Goal: Task Accomplishment & Management: Complete application form

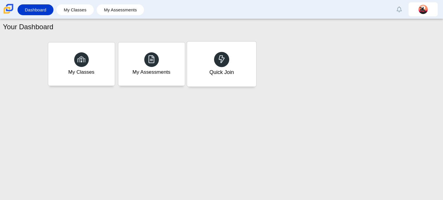
click at [215, 50] on div "Quick Join" at bounding box center [221, 63] width 69 height 45
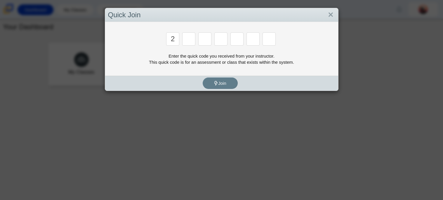
type input "2"
type input "c"
type input "u"
type input "p"
type input "s"
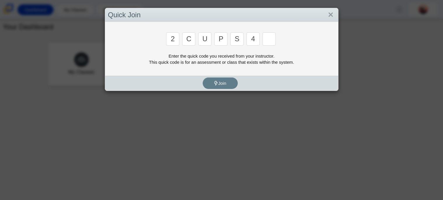
type input "4"
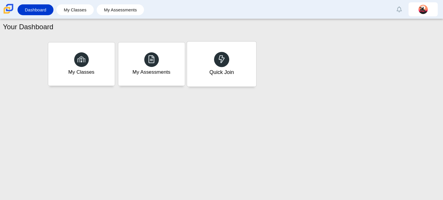
type input "a"
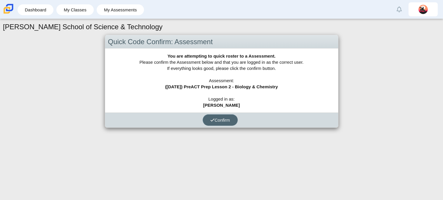
click at [225, 122] on span "Confirm" at bounding box center [220, 119] width 20 height 5
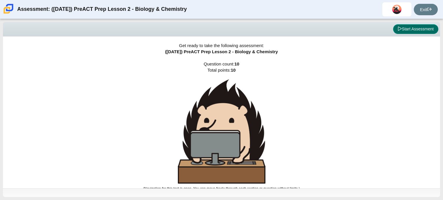
click at [402, 32] on button "Start Assessment" at bounding box center [415, 29] width 45 height 10
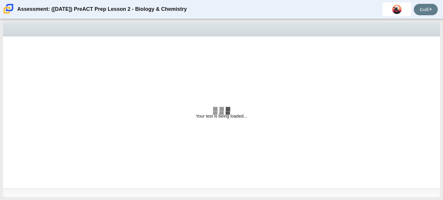
select select "88c27e0d-eae0-4ba9-ac20-9160ce6547ef"
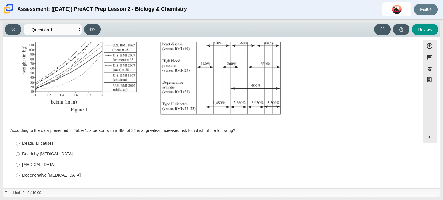
scroll to position [124, 0]
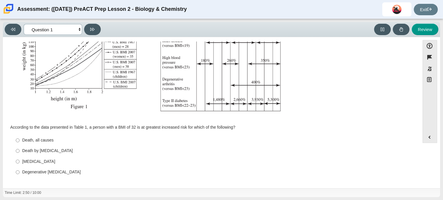
click at [73, 26] on select "Questions Question 1 Question 2 Question 3 Question 4 Question 5 Question 6 Que…" at bounding box center [53, 29] width 58 height 11
click at [114, 119] on div "Assessment items" at bounding box center [211, 21] width 402 height 198
click at [36, 166] on label "Type II diabetes Type II diabetes" at bounding box center [212, 161] width 400 height 11
click at [20, 166] on input "Type II diabetes Type II diabetes" at bounding box center [18, 161] width 4 height 11
radio input "true"
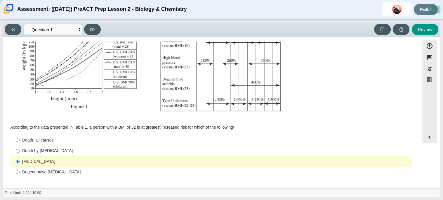
click at [38, 171] on div "Degenerative arthritis" at bounding box center [215, 172] width 387 height 6
click at [20, 171] on input "Degenerative arthritis Degenerative arthritis" at bounding box center [18, 172] width 4 height 11
radio input "true"
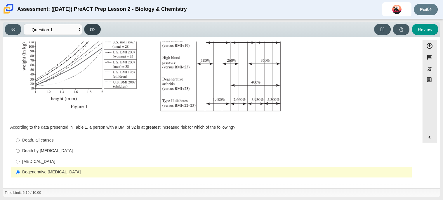
click at [86, 27] on button at bounding box center [92, 29] width 17 height 11
select select "f31ee183-ab53-48c9-9374-3a18949ab500"
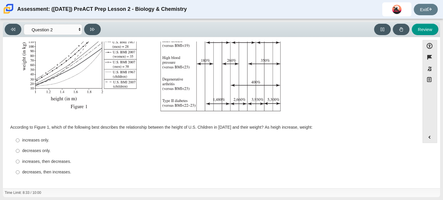
scroll to position [123, 0]
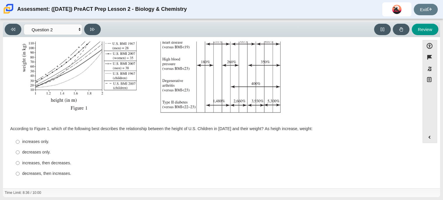
click at [32, 154] on div "decreases only." at bounding box center [215, 152] width 387 height 6
click at [20, 154] on input "decreases only. decreases only." at bounding box center [18, 152] width 4 height 11
radio input "true"
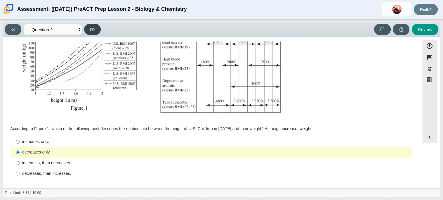
click at [95, 31] on button at bounding box center [92, 29] width 17 height 11
select select "45e82964-709e-4180-9336-970e18221224"
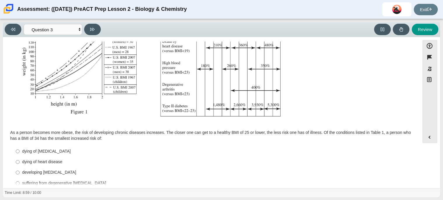
scroll to position [130, 0]
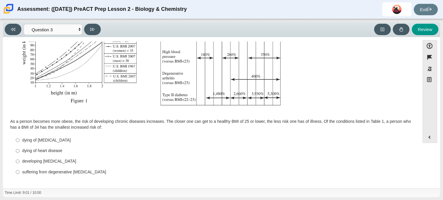
click at [52, 162] on div "developing type II diabetes" at bounding box center [215, 161] width 387 height 6
click at [20, 162] on input "developing type II diabetes developing type II diabetes" at bounding box center [18, 161] width 4 height 11
radio input "true"
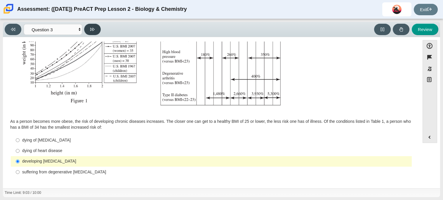
click at [91, 33] on button at bounding box center [92, 29] width 17 height 11
select select "71dcacfe-cf8b-4cdc-be22-b82c8aec5da2"
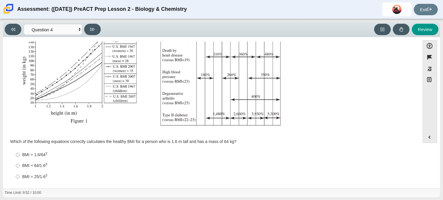
scroll to position [125, 0]
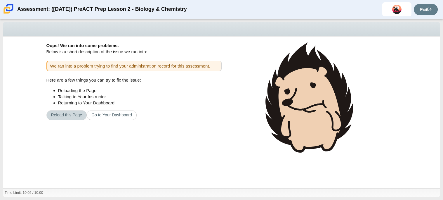
click at [76, 110] on button "Reload this Page" at bounding box center [66, 115] width 41 height 10
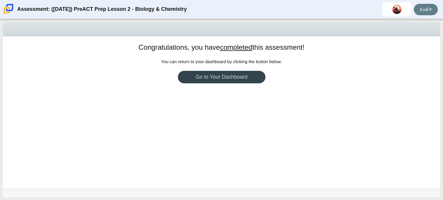
click at [212, 78] on link "Go to Your Dashboard" at bounding box center [222, 77] width 88 height 13
